Goal: Obtain resource: Download file/media

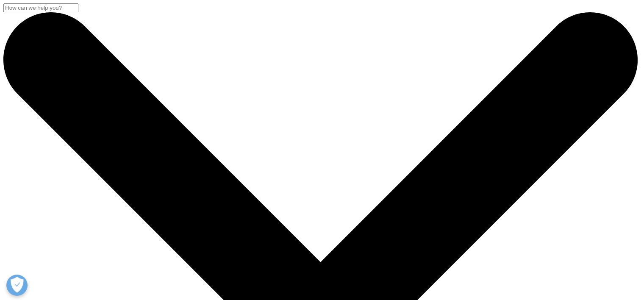
scroll to position [92, 500]
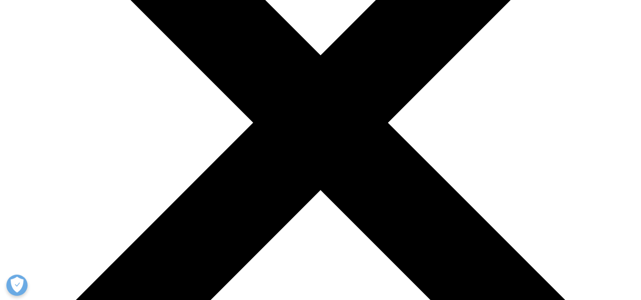
scroll to position [204, 0]
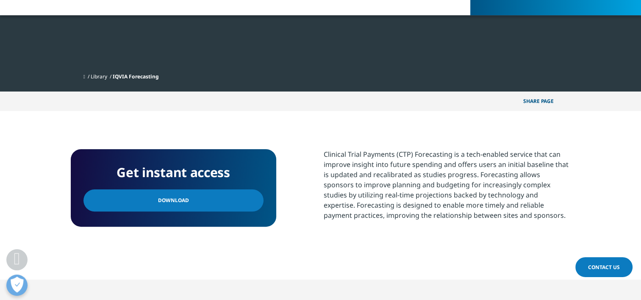
click at [185, 197] on link "Download" at bounding box center [173, 200] width 180 height 22
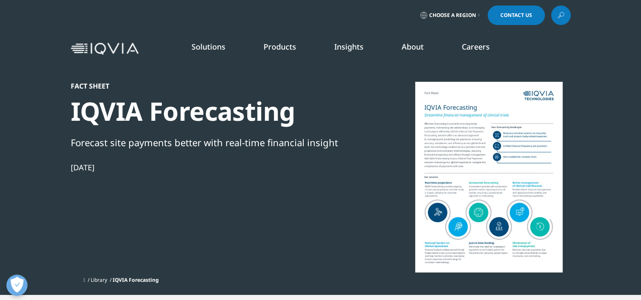
scroll to position [0, 0]
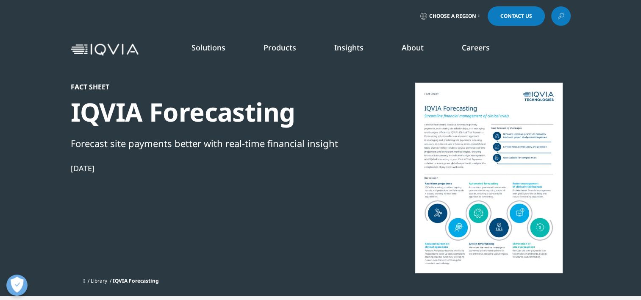
click at [346, 47] on link "Insights" at bounding box center [348, 47] width 29 height 10
click at [479, 19] on link "Choose a Region" at bounding box center [449, 15] width 63 height 19
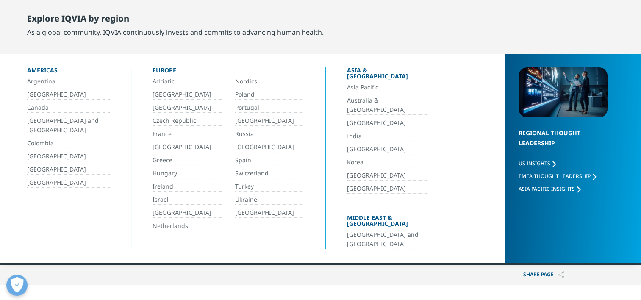
scroll to position [127, 0]
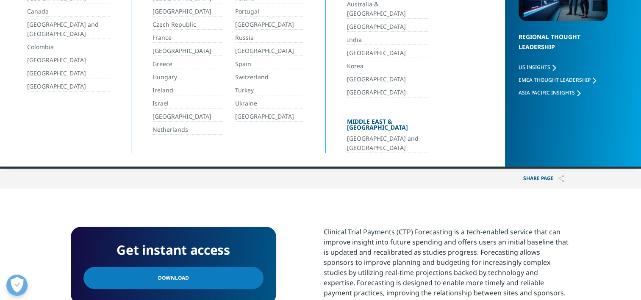
click at [381, 134] on link "[GEOGRAPHIC_DATA] and [GEOGRAPHIC_DATA]" at bounding box center [387, 143] width 81 height 19
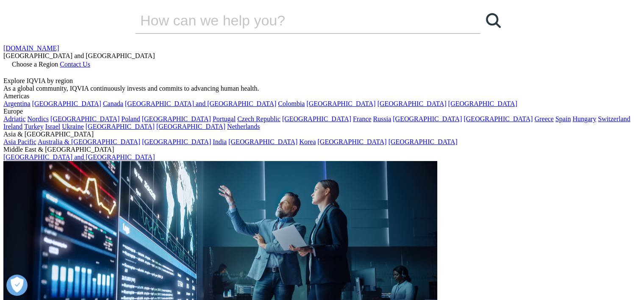
click at [90, 61] on span "Contact Us" at bounding box center [75, 64] width 30 height 7
drag, startPoint x: 445, startPoint y: 73, endPoint x: 438, endPoint y: 72, distance: 6.8
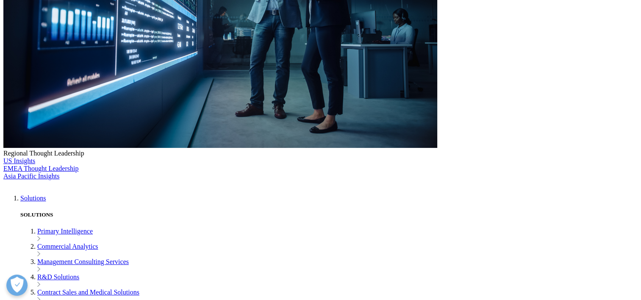
scroll to position [254, 0]
